Goal: Transaction & Acquisition: Purchase product/service

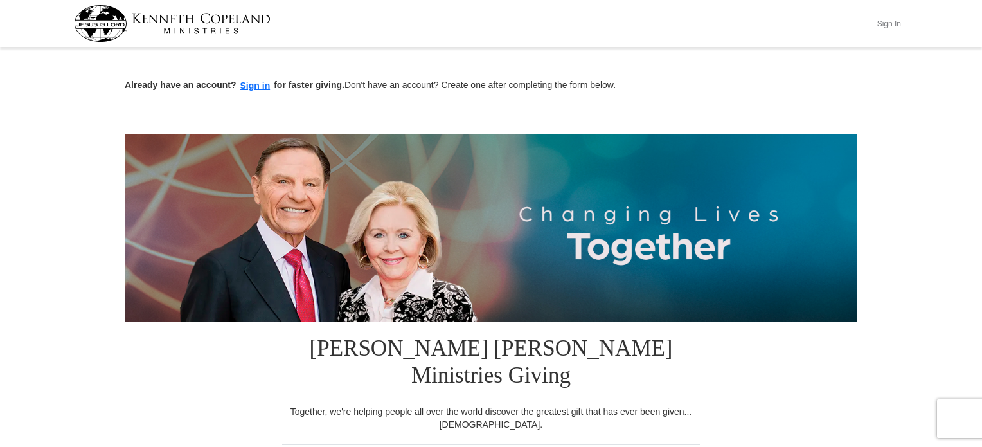
click at [889, 23] on button "Sign In" at bounding box center [889, 23] width 39 height 20
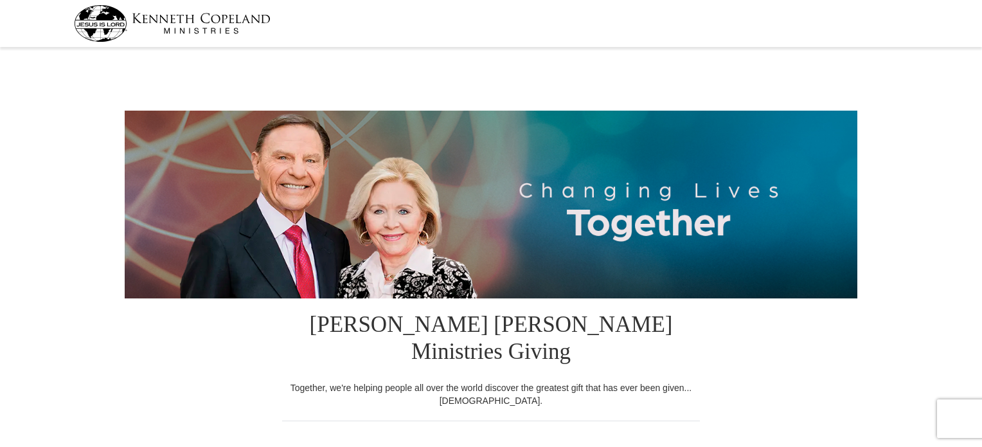
select select "CO"
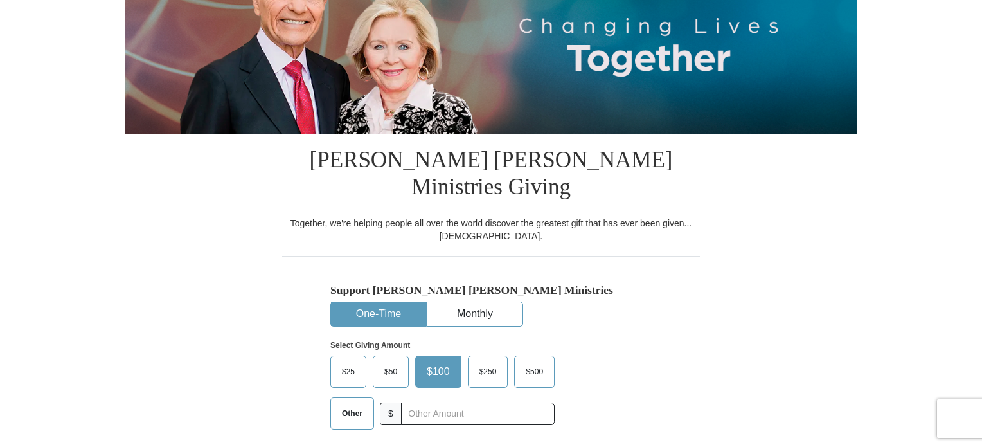
scroll to position [193, 0]
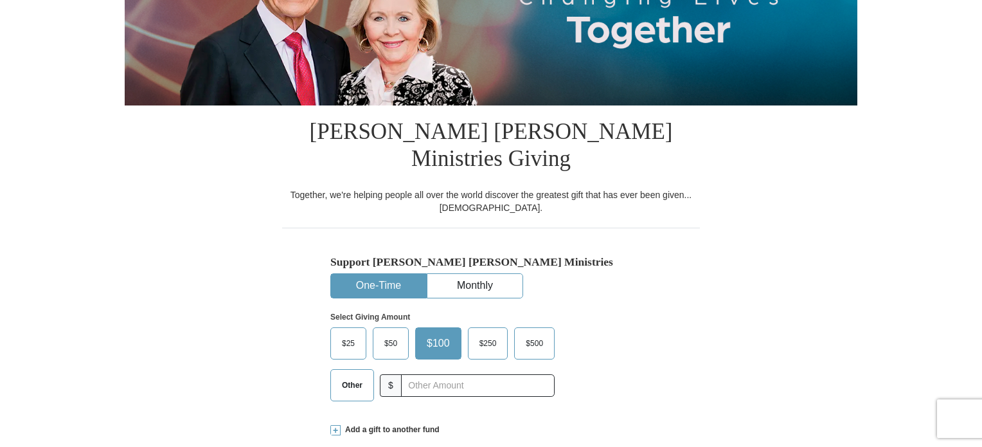
click at [355, 375] on span "Other" at bounding box center [351, 384] width 33 height 19
click at [0, 0] on input "Other" at bounding box center [0, 0] width 0 height 0
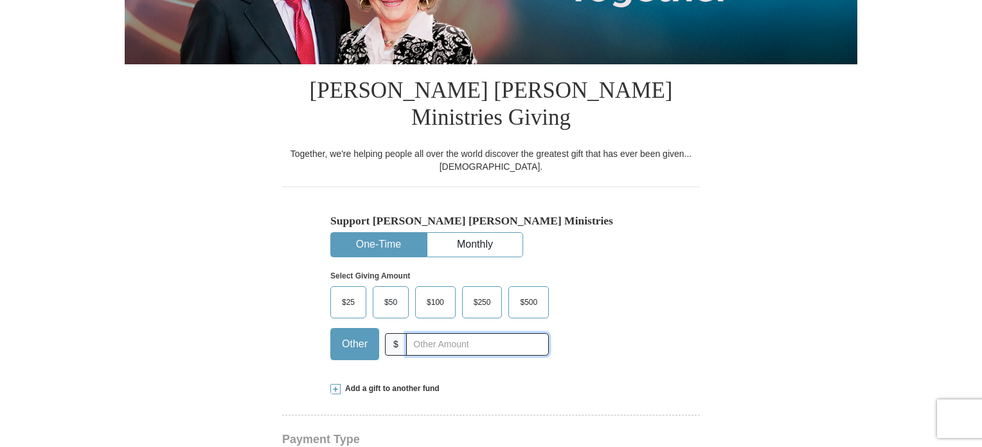
scroll to position [257, 0]
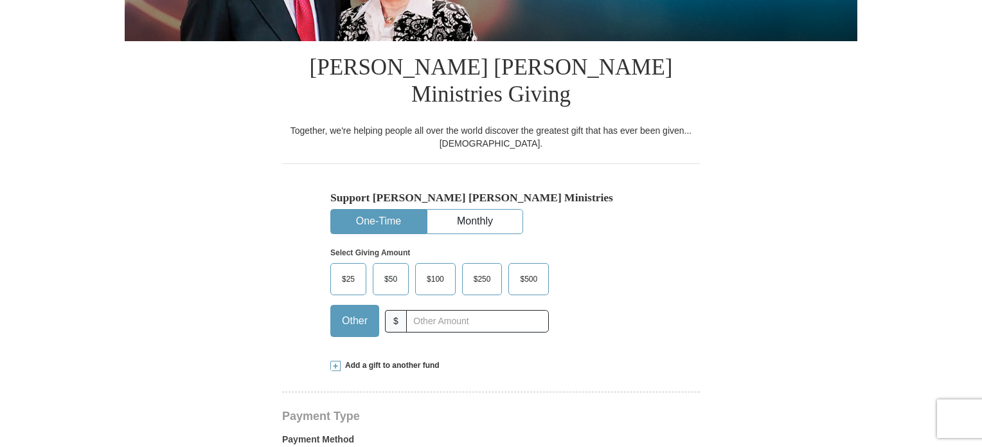
click at [334, 361] on span at bounding box center [335, 366] width 10 height 10
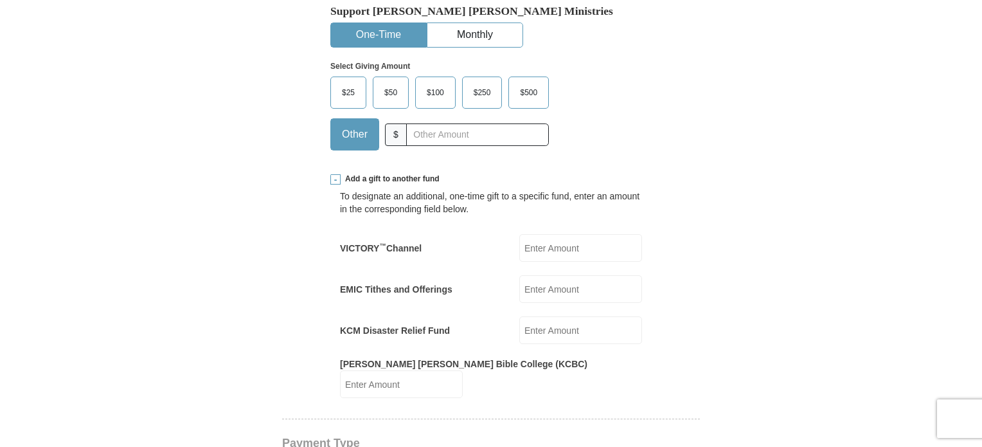
scroll to position [450, 0]
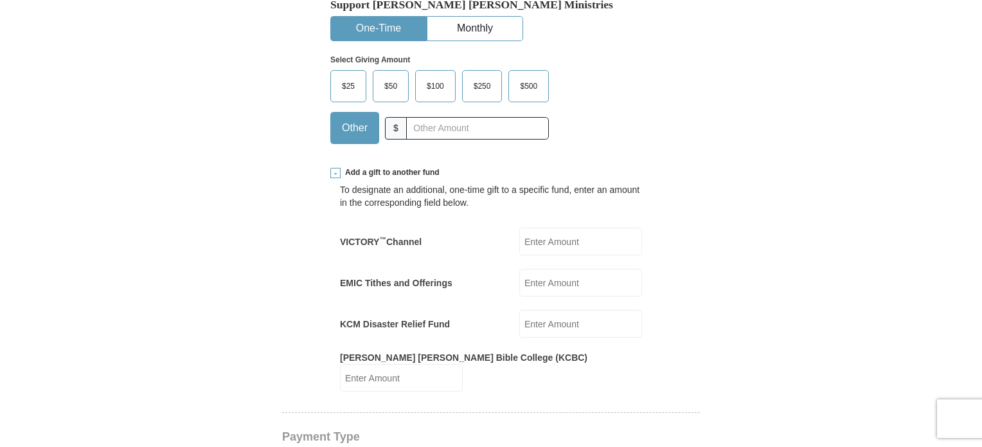
click at [545, 269] on input "EMIC Tithes and Offerings" at bounding box center [580, 283] width 123 height 28
type input "400.00"
click at [463, 364] on input "Kenneth Copeland Bible College (KCBC)" at bounding box center [401, 378] width 123 height 28
type input "100.00"
click at [533, 228] on input "VICTORY ™ Channel" at bounding box center [580, 242] width 123 height 28
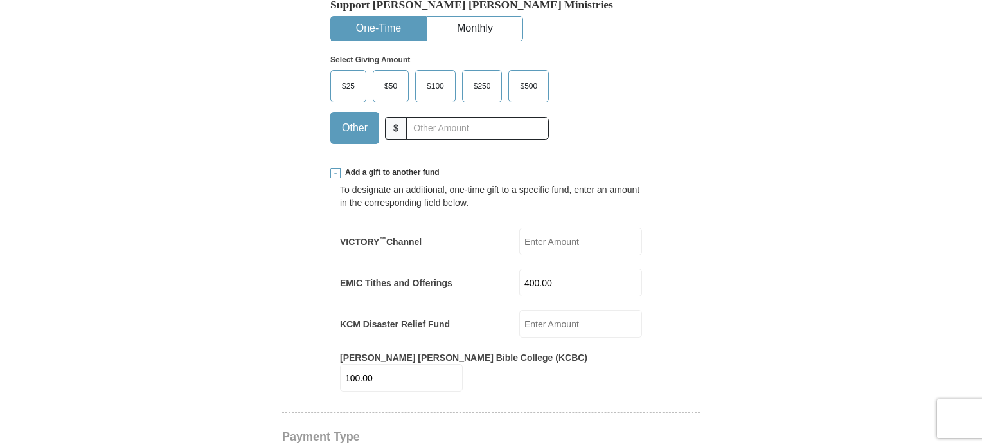
type input "100.00"
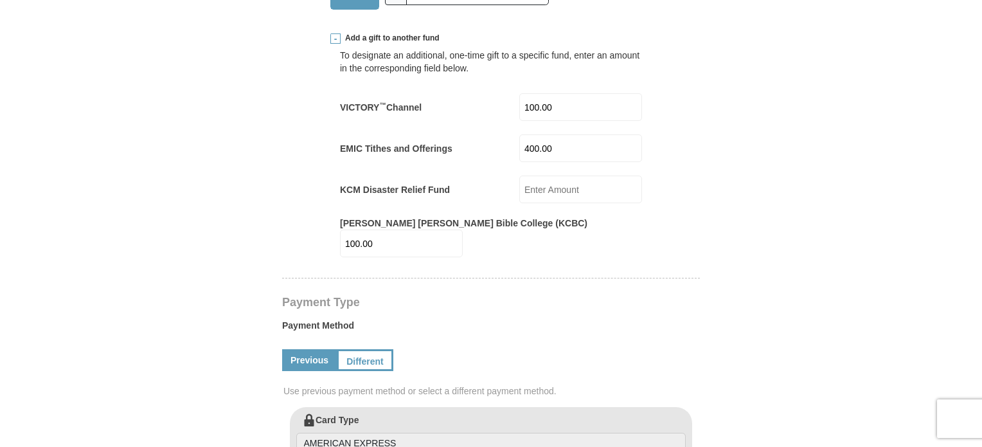
scroll to position [643, 0]
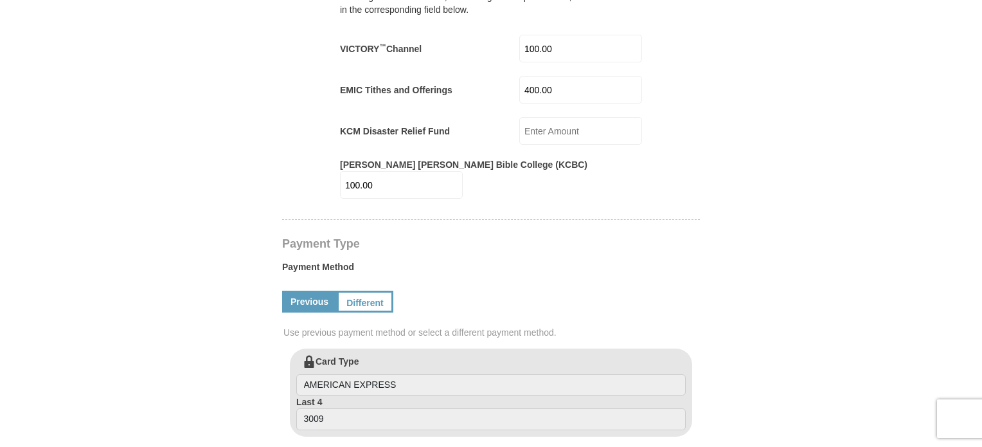
click at [537, 117] on input "KCM Disaster Relief Fund" at bounding box center [580, 131] width 123 height 28
click at [728, 184] on form "Kenneth Copeland Ministries Giving Together, we're helping people all over the …" at bounding box center [491, 273] width 733 height 1728
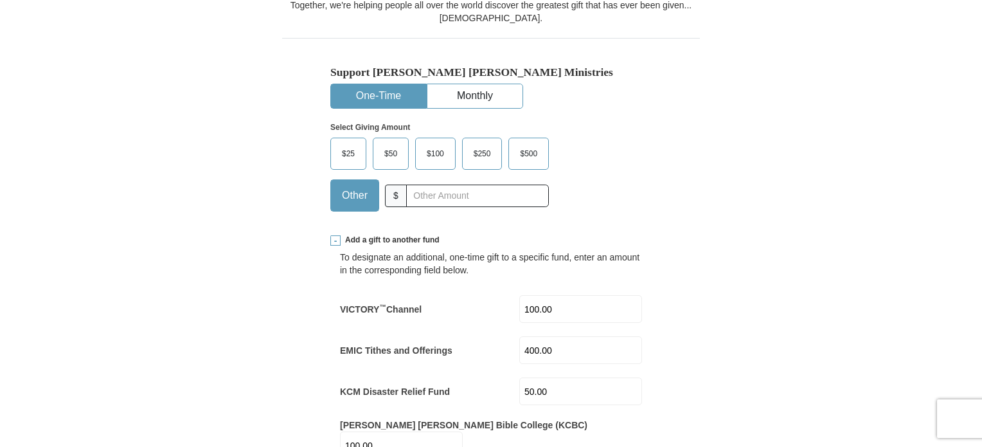
scroll to position [450, 0]
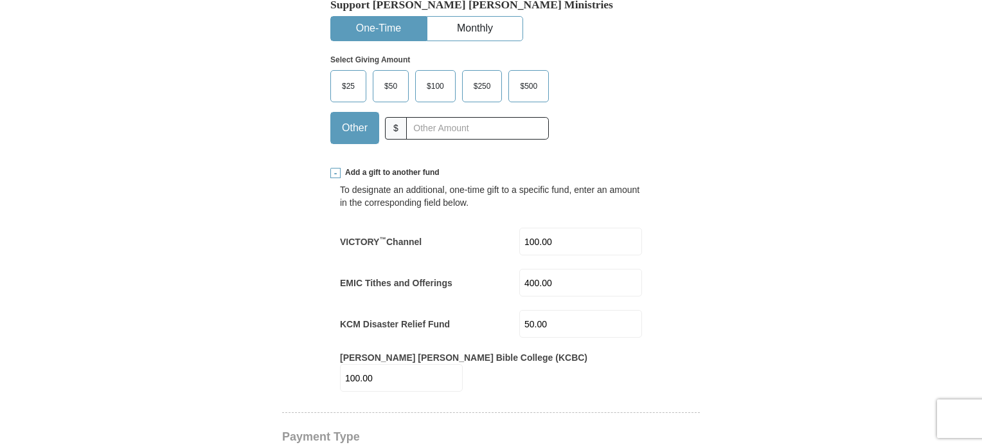
click at [566, 310] on input "50.00" at bounding box center [580, 324] width 123 height 28
type input "5"
click at [463, 364] on input "100.00" at bounding box center [401, 378] width 123 height 28
type input "1"
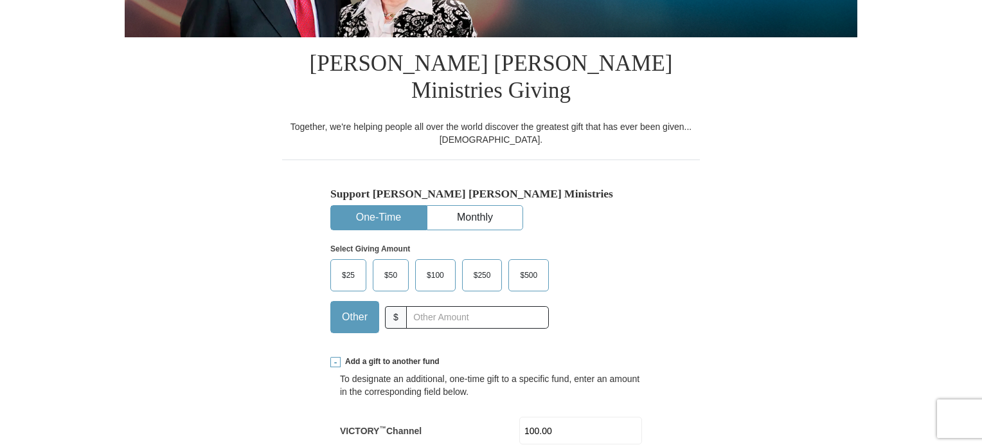
scroll to position [257, 0]
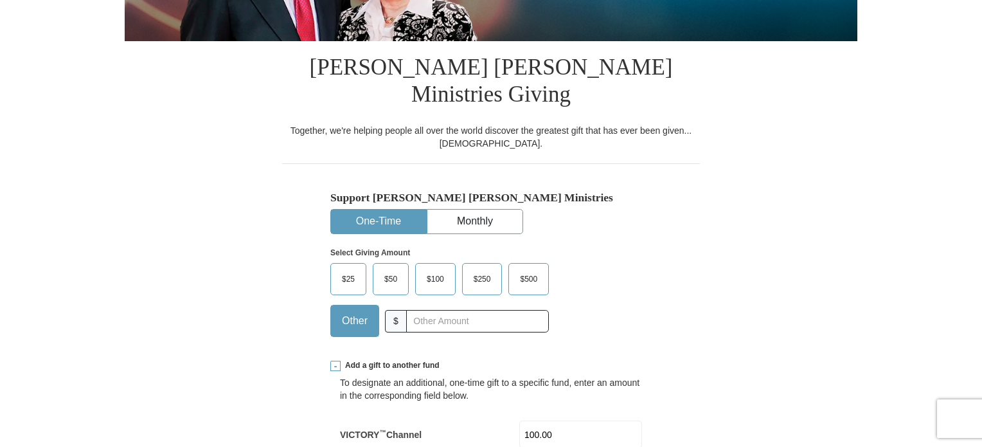
click at [435, 269] on span "$100" at bounding box center [435, 278] width 30 height 19
click at [0, 0] on input "$100" at bounding box center [0, 0] width 0 height 0
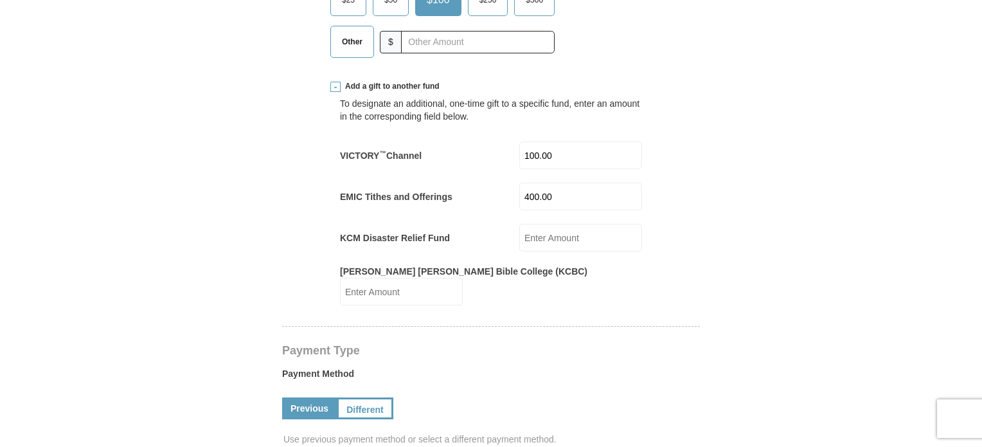
scroll to position [514, 0]
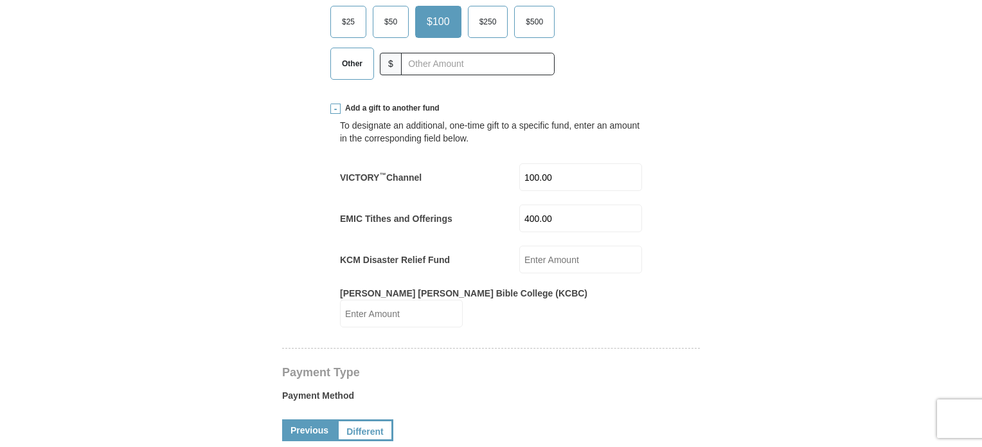
click at [564, 163] on input "100.00" at bounding box center [580, 177] width 123 height 28
type input "1"
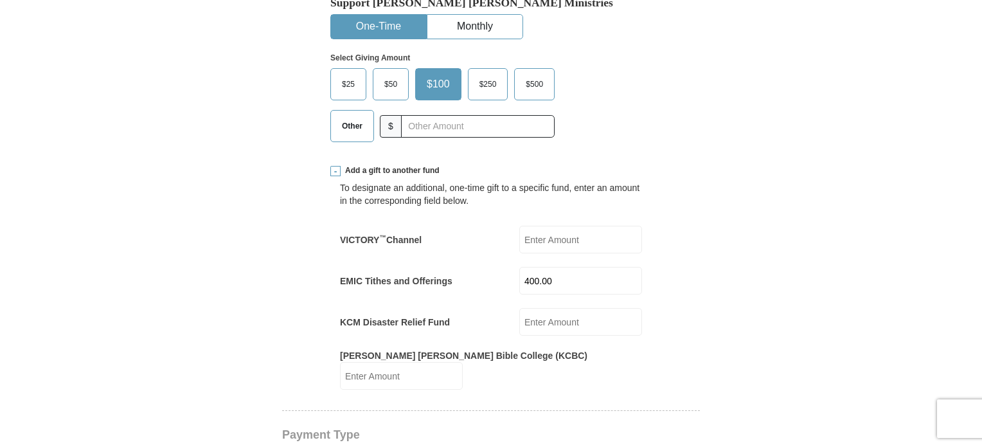
scroll to position [321, 0]
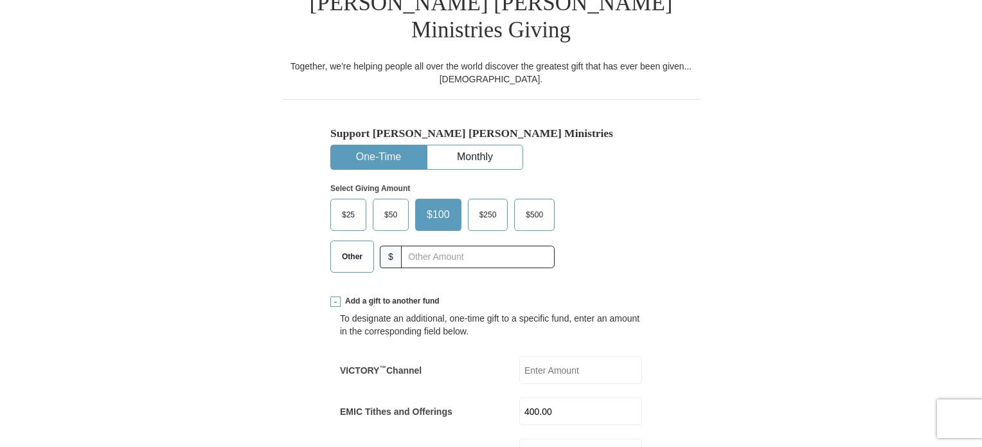
click at [349, 247] on span "Other" at bounding box center [351, 256] width 33 height 19
click at [0, 0] on input "Other" at bounding box center [0, 0] width 0 height 0
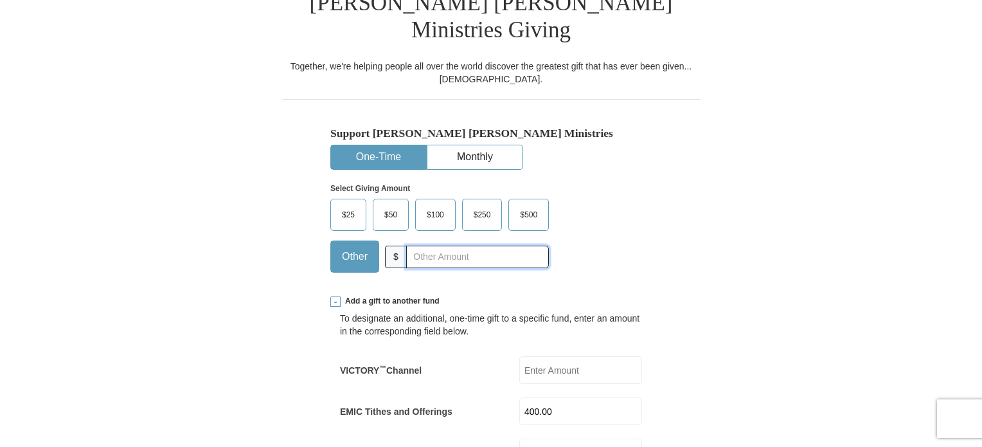
click at [447, 246] on input "text" at bounding box center [477, 257] width 143 height 22
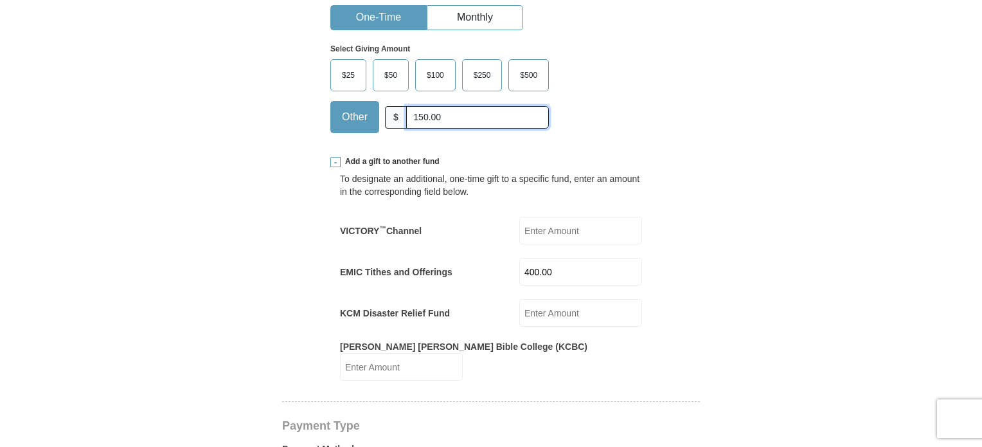
scroll to position [386, 0]
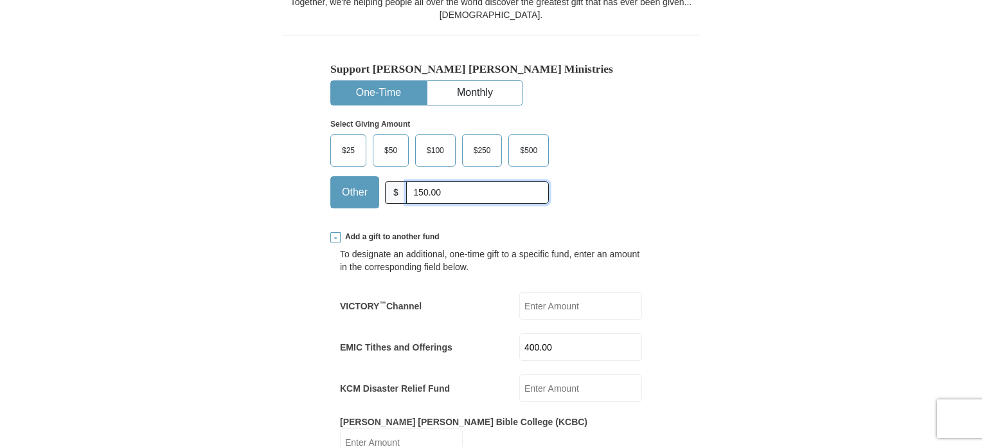
drag, startPoint x: 445, startPoint y: 164, endPoint x: 406, endPoint y: 168, distance: 38.8
click at [406, 181] on input "150.00" at bounding box center [477, 192] width 143 height 22
type input "200.00"
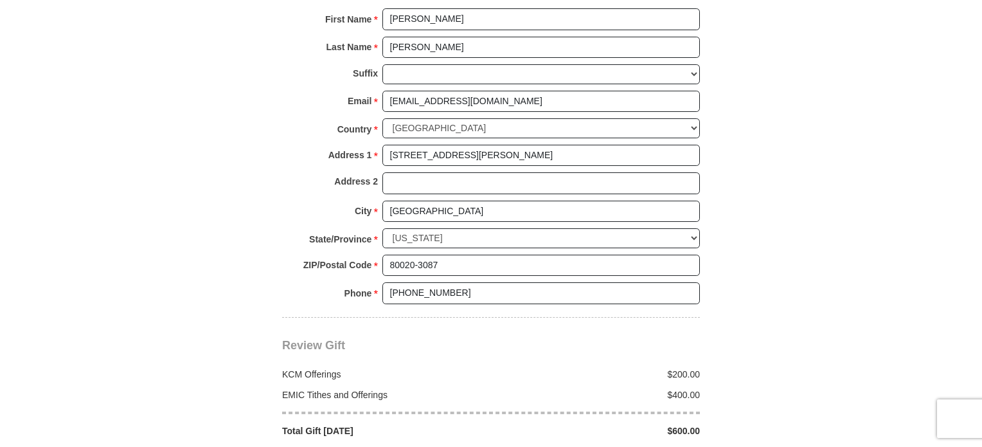
scroll to position [1221, 0]
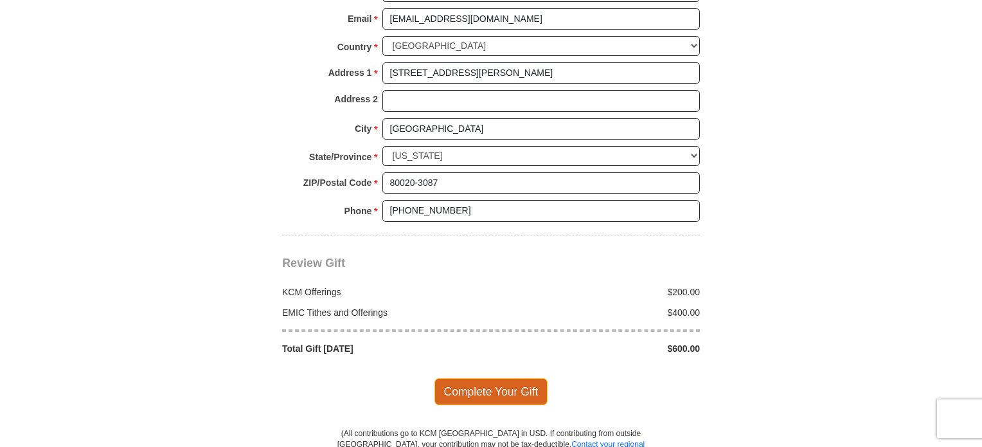
click at [522, 378] on span "Complete Your Gift" at bounding box center [491, 391] width 114 height 27
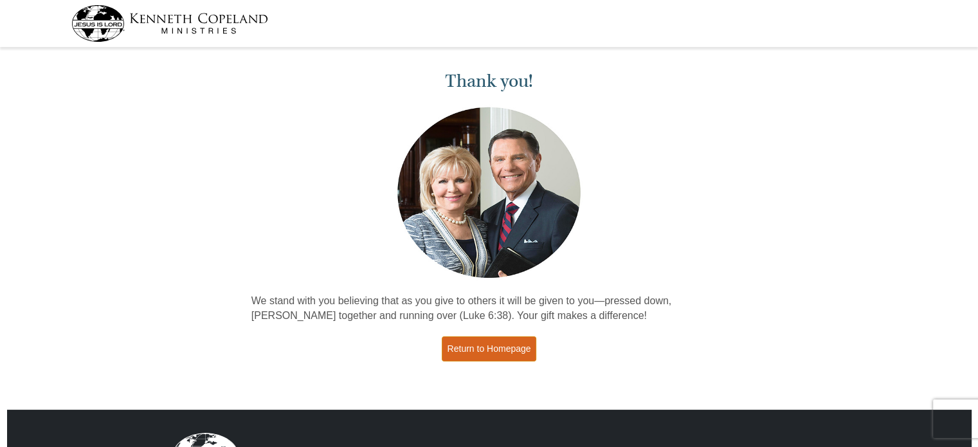
click at [506, 351] on link "Return to Homepage" at bounding box center [489, 348] width 95 height 25
